Goal: Information Seeking & Learning: Check status

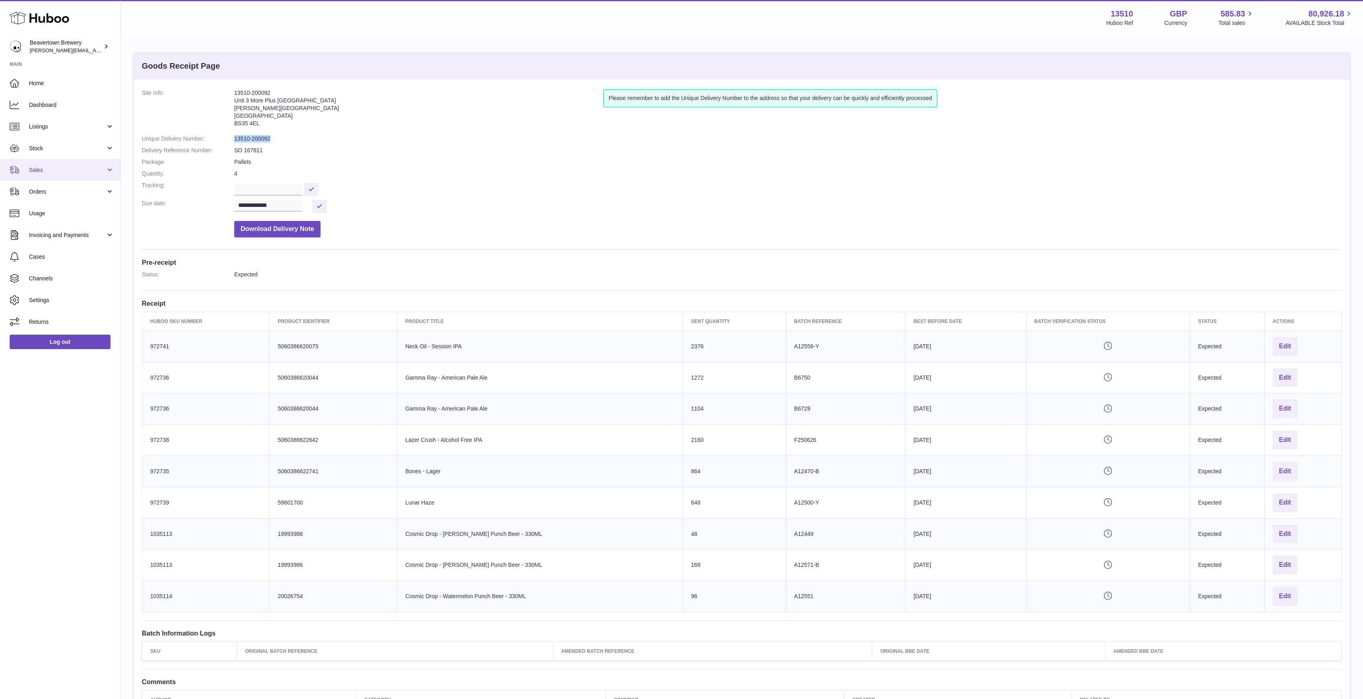
click at [44, 167] on span "Sales" at bounding box center [67, 170] width 77 height 8
click at [46, 185] on link "Sales" at bounding box center [60, 191] width 120 height 20
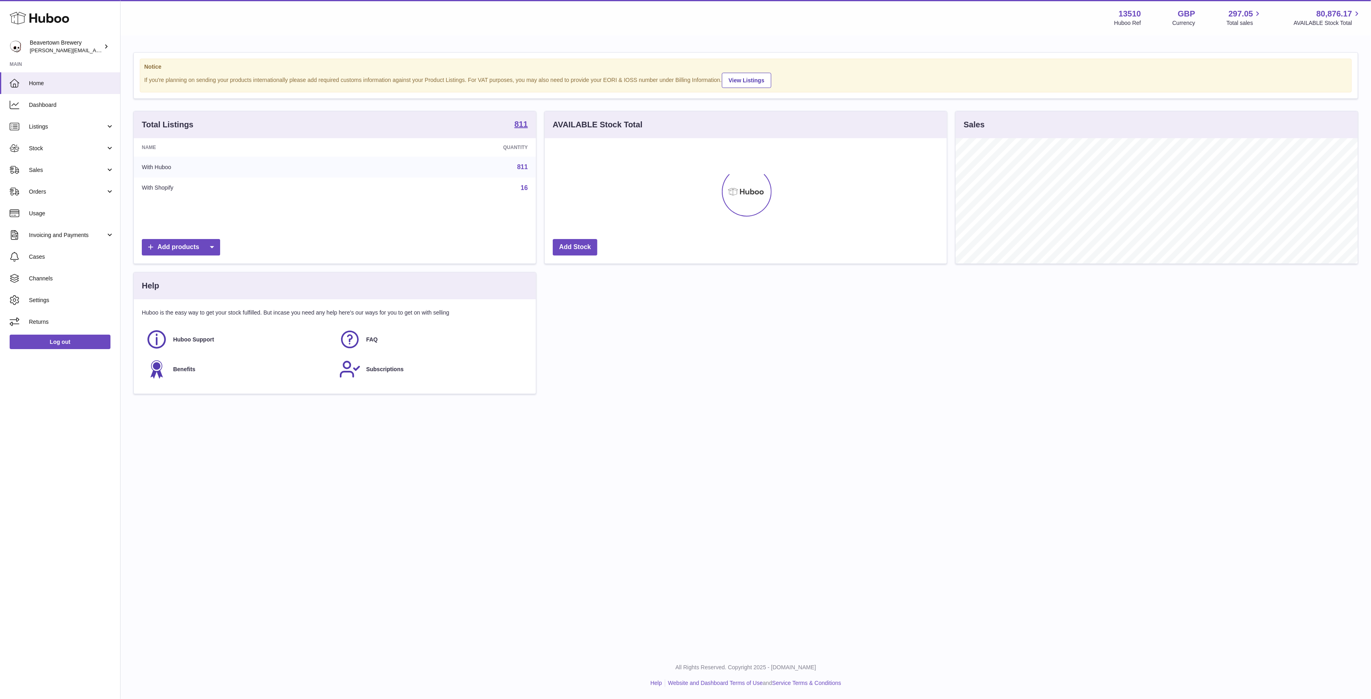
scroll to position [125, 402]
click at [46, 172] on span "Sales" at bounding box center [67, 170] width 77 height 8
click at [53, 188] on span "Sales" at bounding box center [71, 191] width 85 height 8
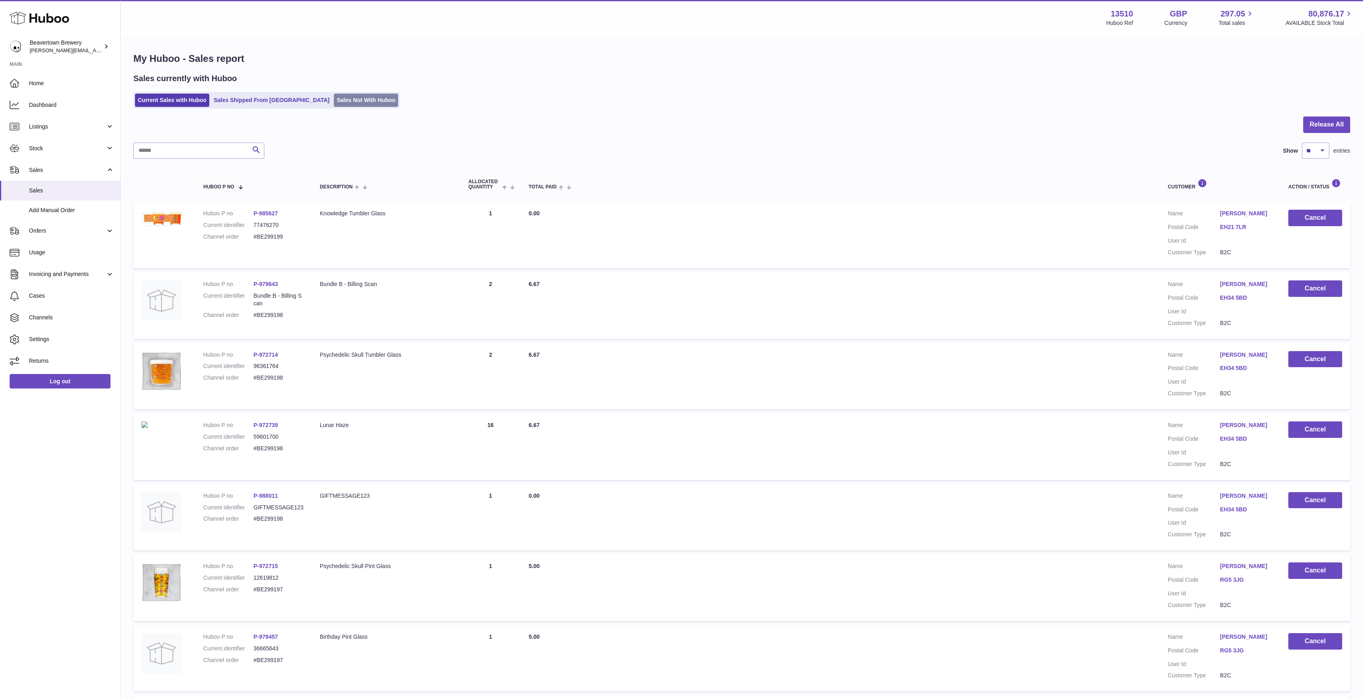
click at [348, 97] on link "Sales Not With Huboo" at bounding box center [366, 100] width 64 height 13
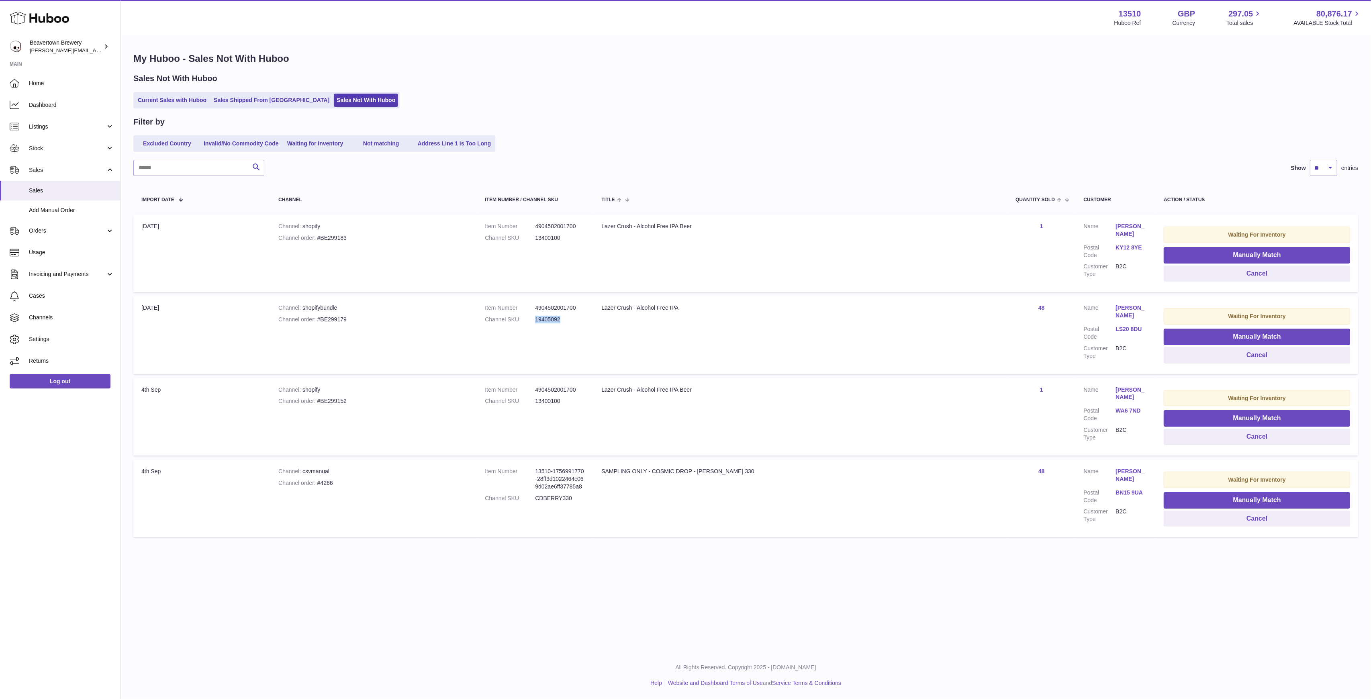
drag, startPoint x: 597, startPoint y: 318, endPoint x: 557, endPoint y: 319, distance: 39.8
click at [557, 319] on dl "Item Number 4904502001700 Channel SKU 19405092" at bounding box center [535, 315] width 100 height 23
copy dl "19405092"
click at [24, 148] on link "Stock" at bounding box center [60, 148] width 120 height 22
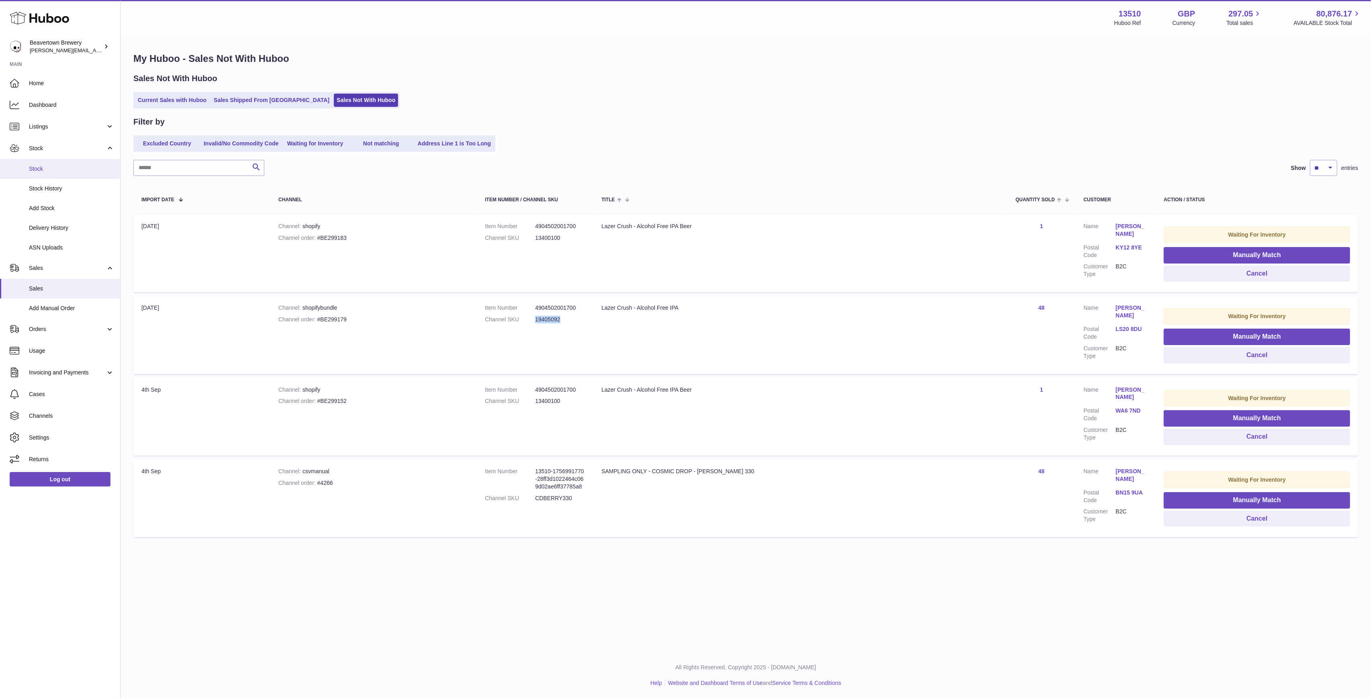
click at [39, 168] on span "Stock" at bounding box center [71, 169] width 85 height 8
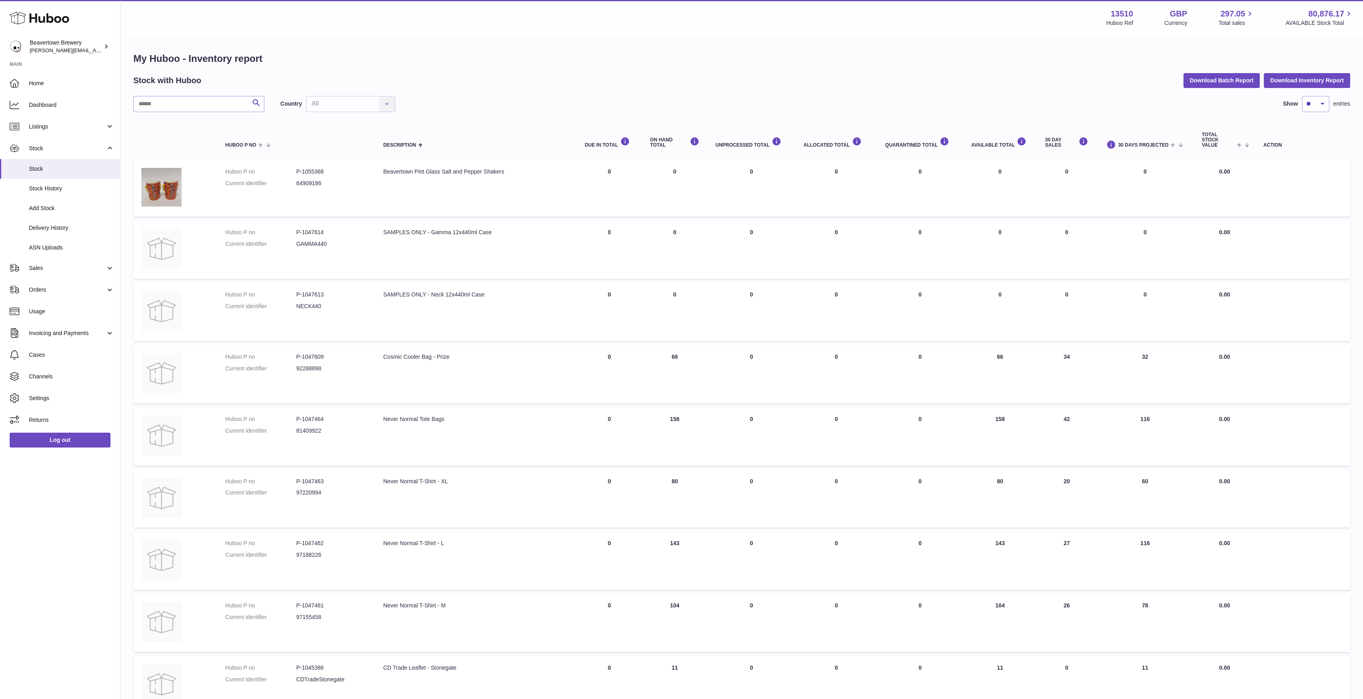
click at [215, 113] on div "Search Country All All No elements found. Consider changing the search query. L…" at bounding box center [741, 445] width 1217 height 699
click at [213, 106] on input "text" at bounding box center [198, 104] width 131 height 16
paste input "********"
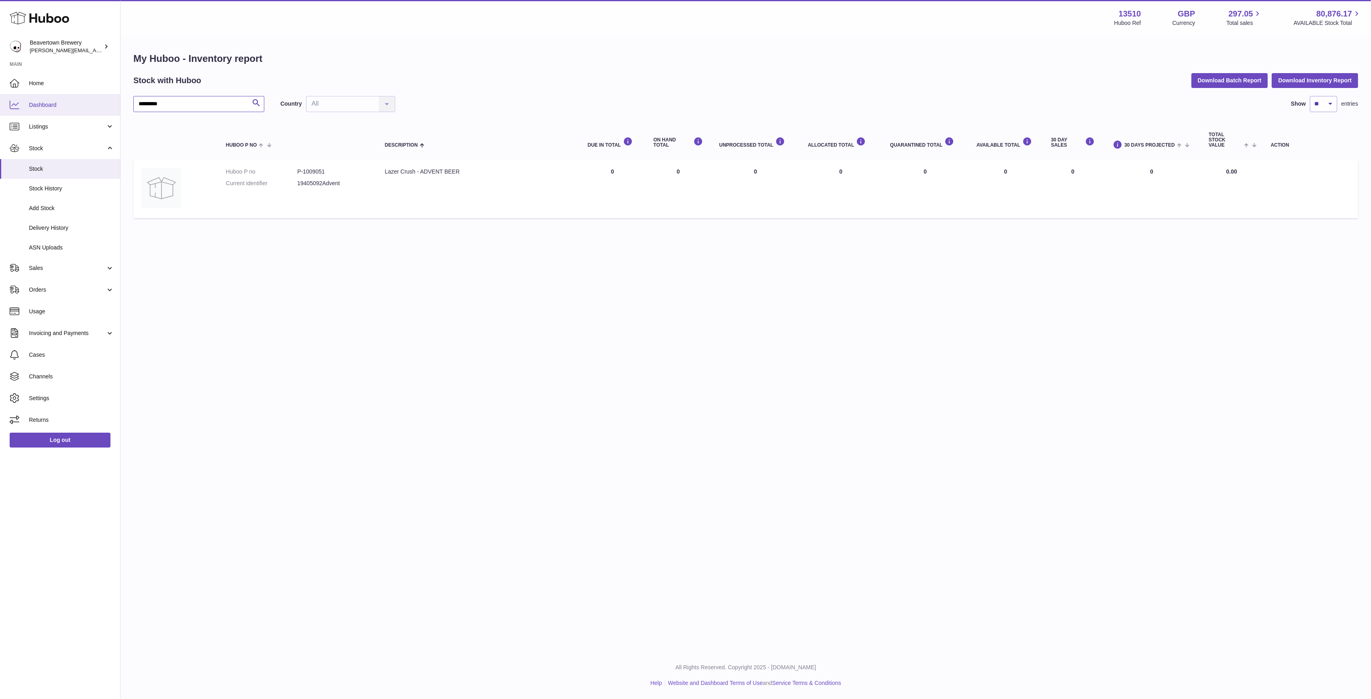
drag, startPoint x: 233, startPoint y: 104, endPoint x: 113, endPoint y: 103, distance: 120.5
click at [113, 103] on div "Huboo Beavertown Brewery Matthew.McCormack@beavertownbrewery.co.uk Main Home Da…" at bounding box center [685, 349] width 1371 height 699
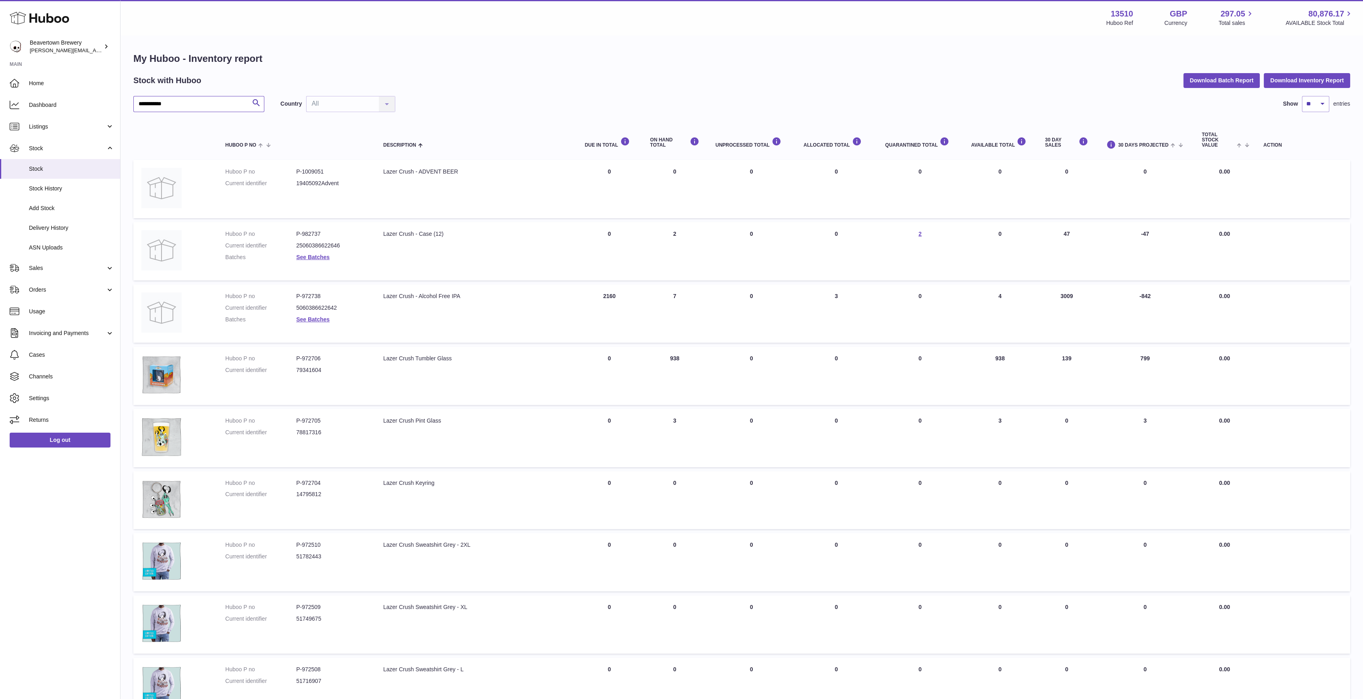
type input "**********"
drag, startPoint x: 178, startPoint y: 103, endPoint x: 108, endPoint y: 104, distance: 69.9
click at [108, 104] on div "**********" at bounding box center [681, 433] width 1363 height 866
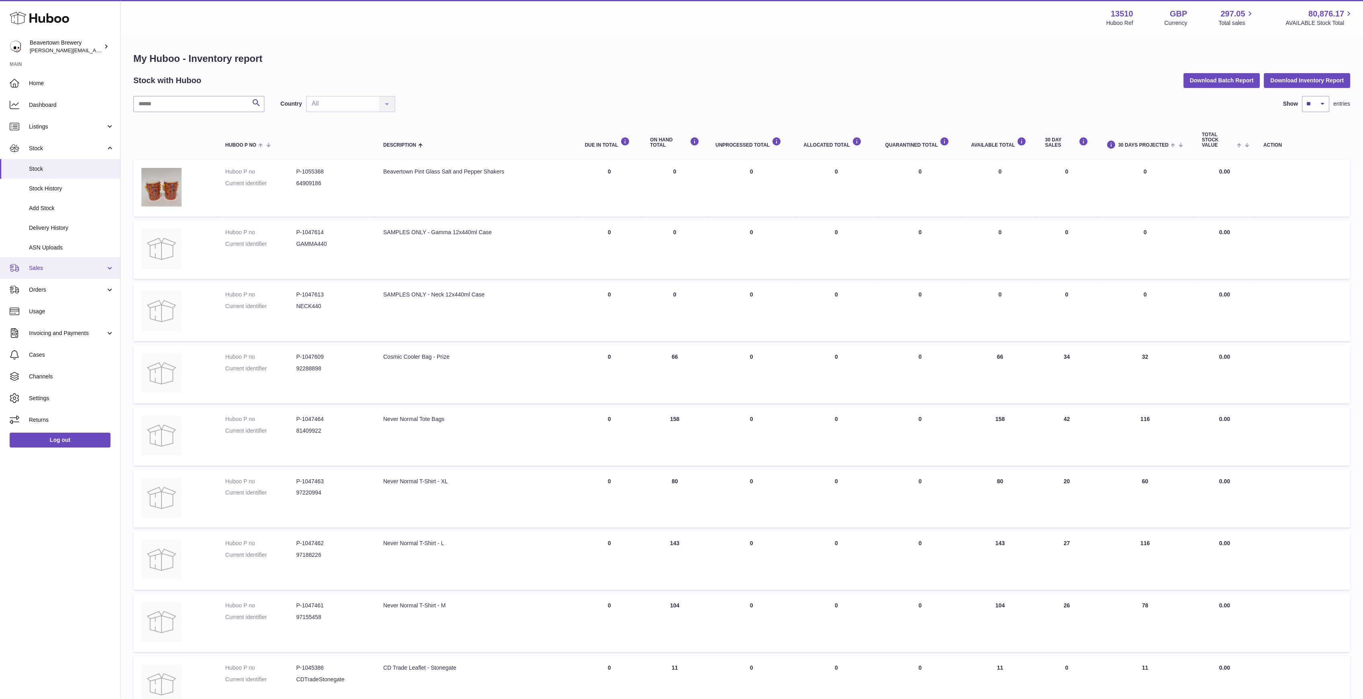
click at [41, 268] on span "Sales" at bounding box center [67, 268] width 77 height 8
click at [42, 287] on span "Sales" at bounding box center [71, 289] width 85 height 8
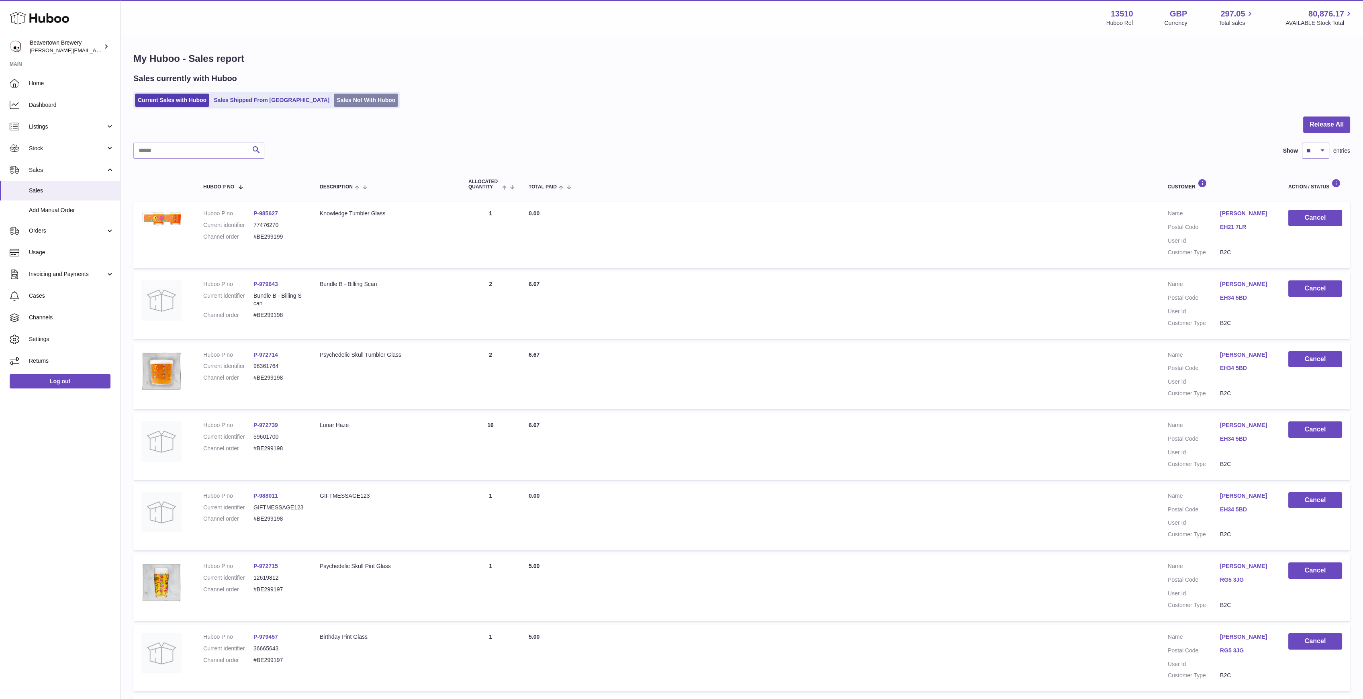
click at [334, 104] on link "Sales Not With Huboo" at bounding box center [366, 100] width 64 height 13
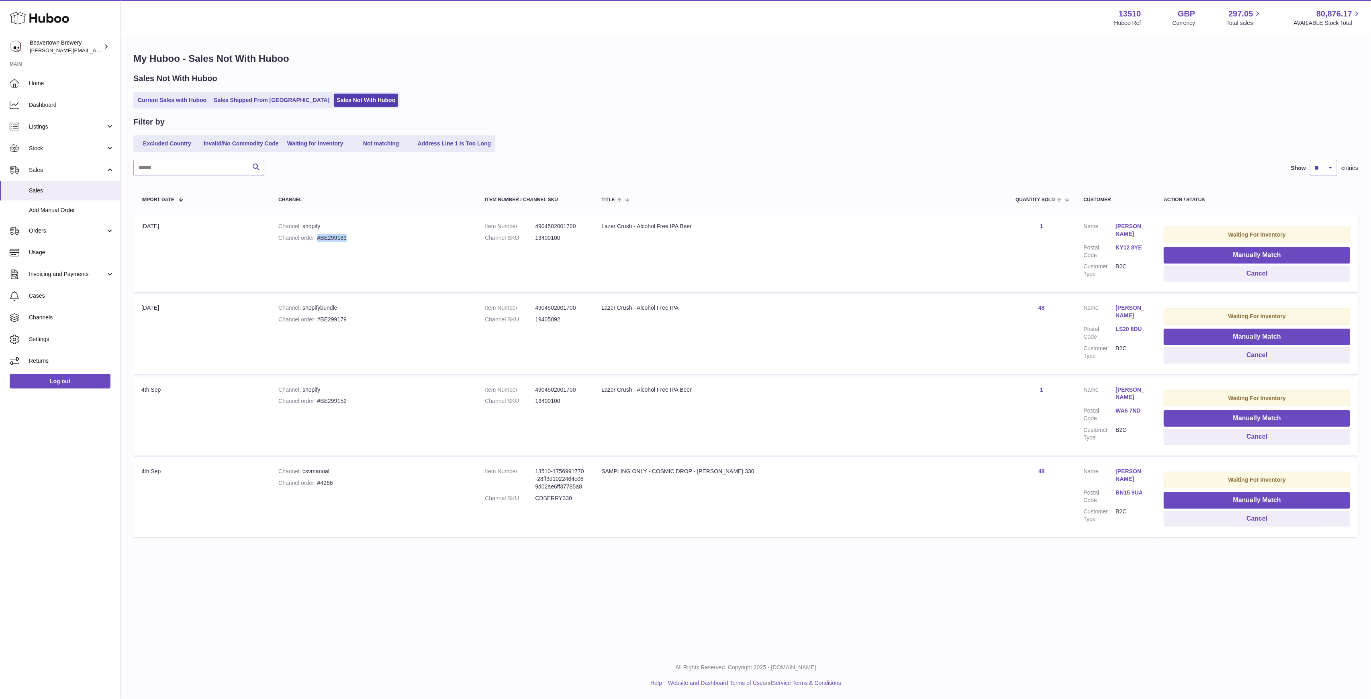
drag, startPoint x: 362, startPoint y: 234, endPoint x: 328, endPoint y: 239, distance: 34.2
click at [328, 239] on div "Channel order #BE299183" at bounding box center [373, 238] width 190 height 8
copy div "#BE299183"
click at [56, 144] on link "Stock" at bounding box center [60, 148] width 120 height 22
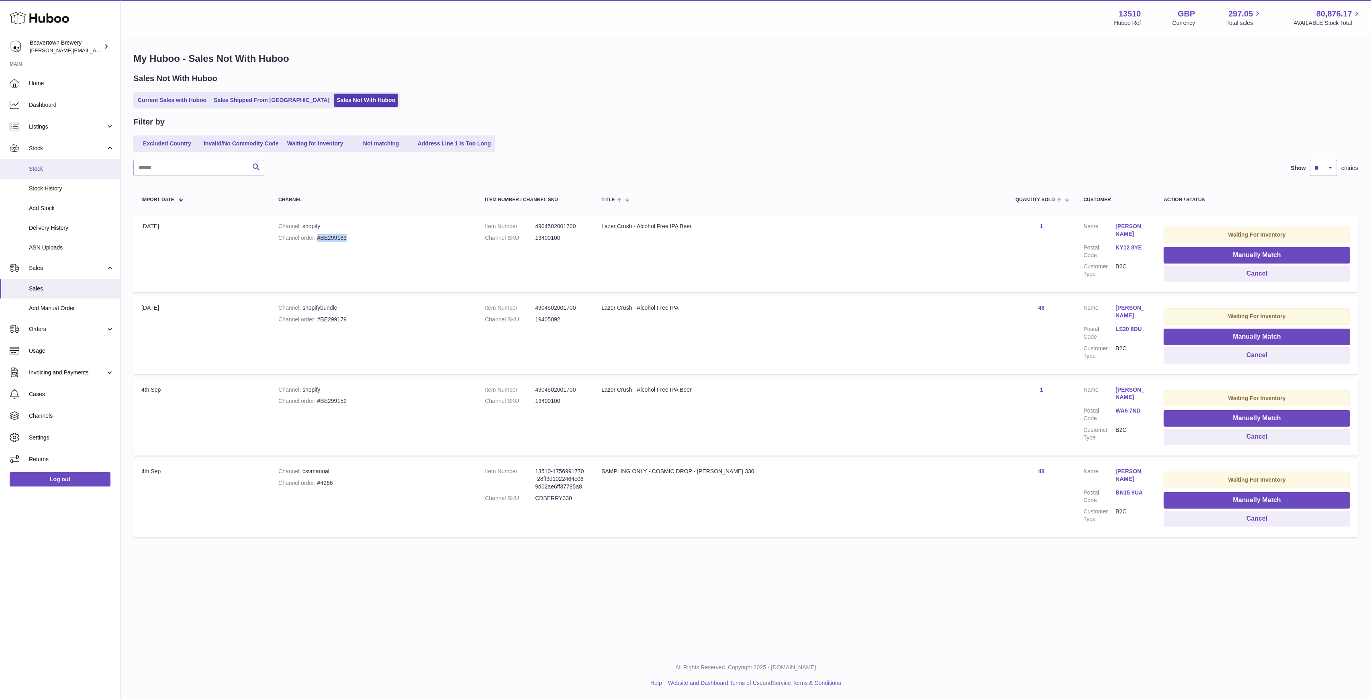
click at [51, 166] on span "Stock" at bounding box center [71, 169] width 85 height 8
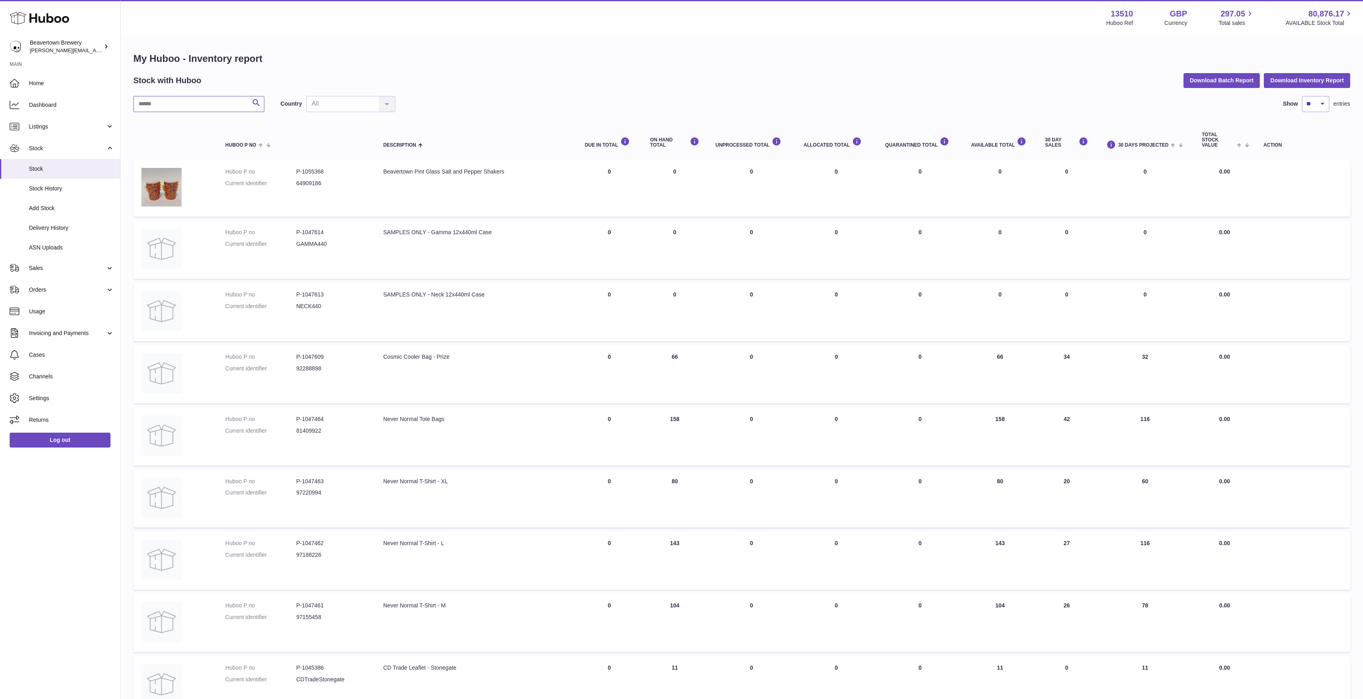
click at [202, 100] on input "text" at bounding box center [198, 104] width 131 height 16
type input "**********"
click at [60, 274] on link "Sales" at bounding box center [60, 268] width 120 height 22
click at [60, 286] on span "Sales" at bounding box center [71, 289] width 85 height 8
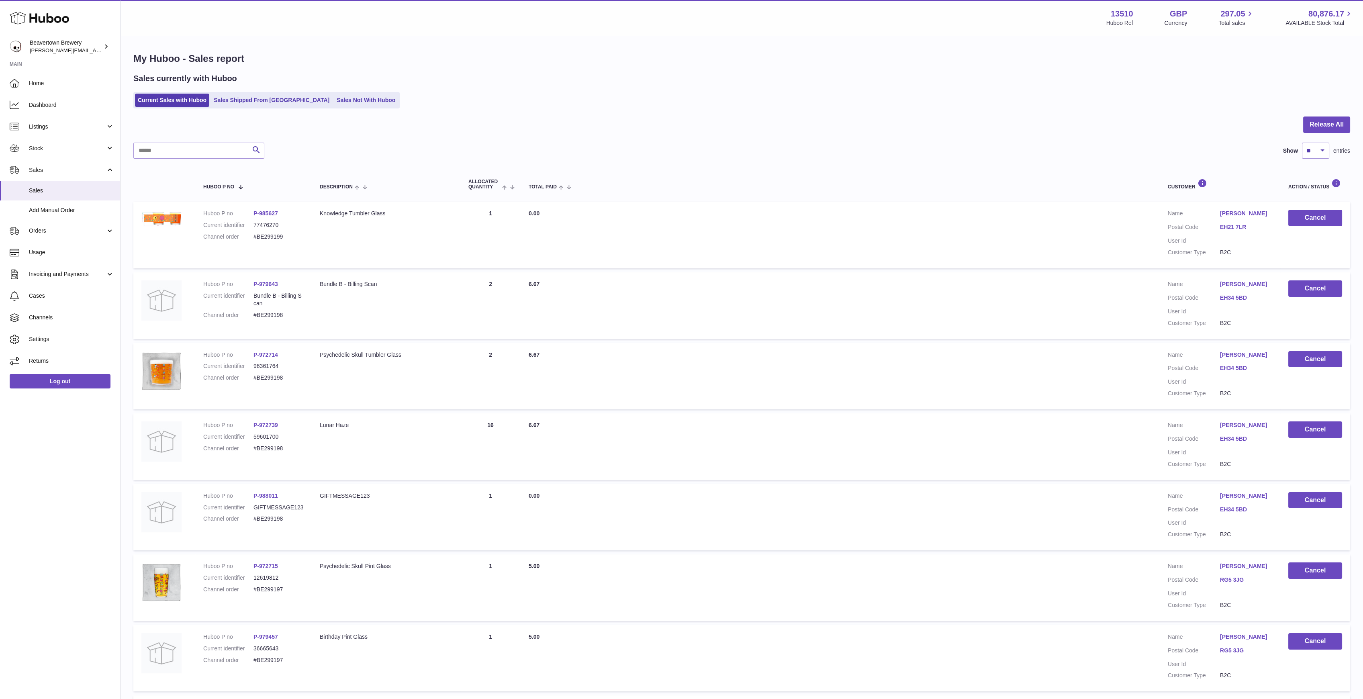
click at [340, 107] on ul "Current Sales with Huboo Sales Shipped From [GEOGRAPHIC_DATA] Sales Not With Hu…" at bounding box center [266, 100] width 266 height 16
click at [331, 107] on ul "Current Sales with Huboo Sales Shipped From [GEOGRAPHIC_DATA] Sales Not With Hu…" at bounding box center [266, 100] width 266 height 16
click at [334, 104] on link "Sales Not With Huboo" at bounding box center [366, 100] width 64 height 13
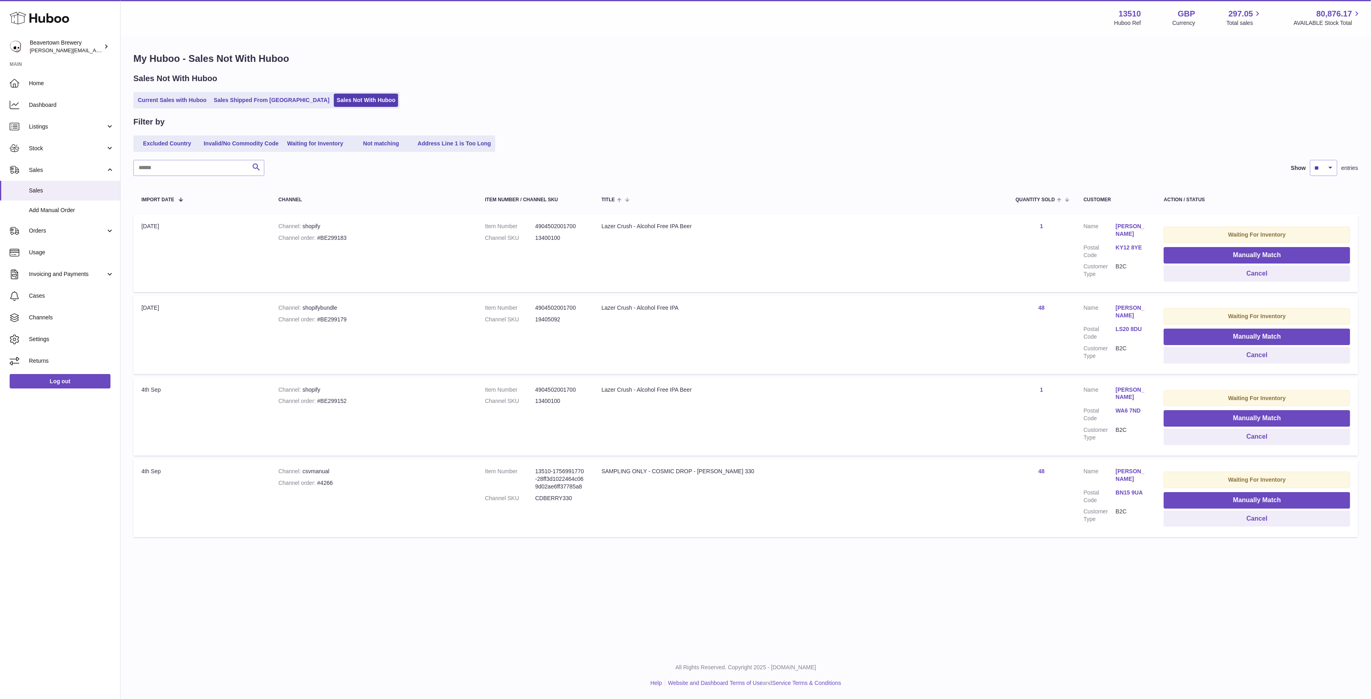
click at [351, 397] on div "Channel order #BE299152" at bounding box center [373, 401] width 190 height 8
copy div "BE299152"
drag, startPoint x: 462, startPoint y: 198, endPoint x: 467, endPoint y: 183, distance: 15.6
click at [462, 198] on div "Channel" at bounding box center [373, 199] width 190 height 5
